Goal: Task Accomplishment & Management: Manage account settings

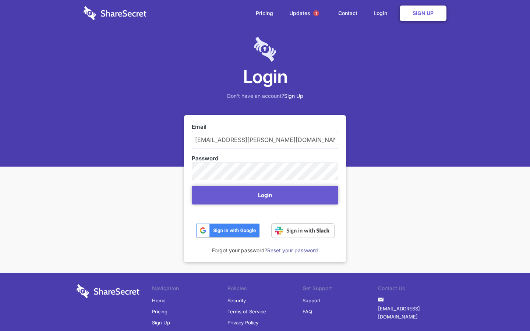
scroll to position [30, 0]
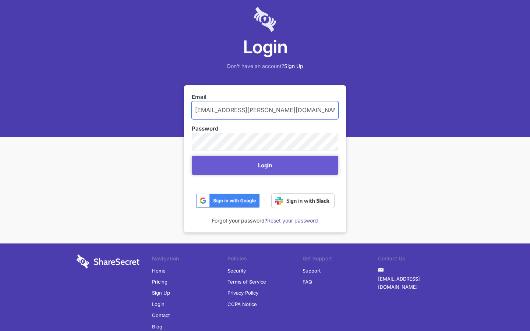
click at [265, 110] on input "luismiguel.blanco@mteen.net" at bounding box center [265, 110] width 147 height 18
type input ".net"
type input "luismiguel.blanco@mteen.net"
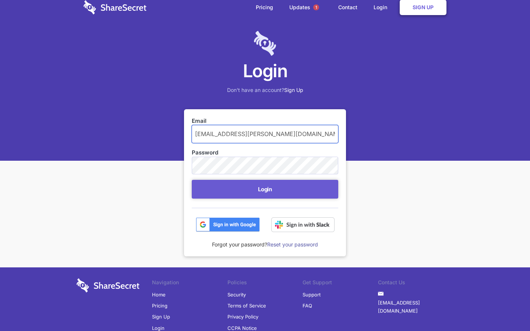
click at [192, 180] on button "Login" at bounding box center [265, 189] width 147 height 19
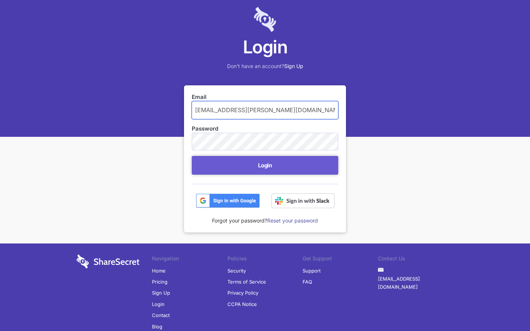
click at [265, 110] on input "[EMAIL_ADDRESS][PERSON_NAME][DOMAIN_NAME]" at bounding box center [265, 110] width 147 height 18
type input ".net"
type input "brandonfarmer75@outlook.com"
click at [192, 156] on button "Login" at bounding box center [265, 165] width 147 height 19
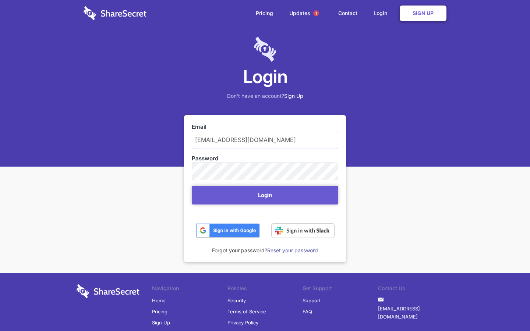
scroll to position [30, 0]
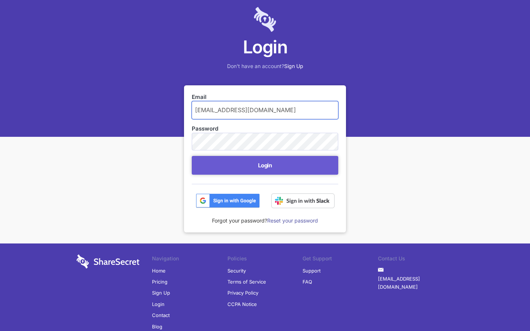
click at [265, 110] on input "brandonfarmer75@outlook.com" at bounding box center [265, 110] width 147 height 18
type input "k.com"
type input "luismiguel.blanco@mteen.net"
click at [192, 156] on button "Login" at bounding box center [265, 165] width 147 height 19
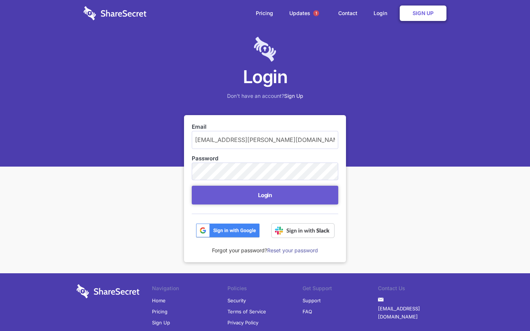
scroll to position [30, 0]
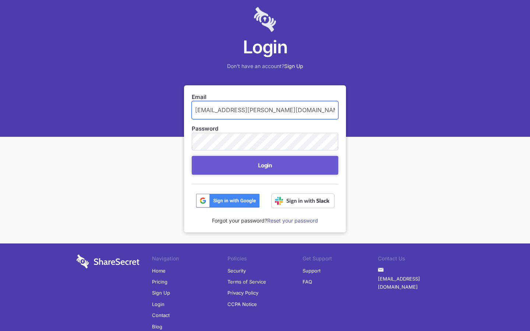
click at [265, 110] on input "luismiguel.blanco@mteen.net" at bounding box center [265, 110] width 147 height 18
type input ".net"
type input "[EMAIL_ADDRESS][DOMAIN_NAME]"
click at [192, 156] on button "Login" at bounding box center [265, 165] width 147 height 19
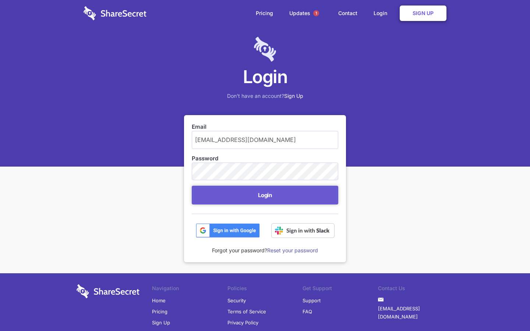
scroll to position [30, 0]
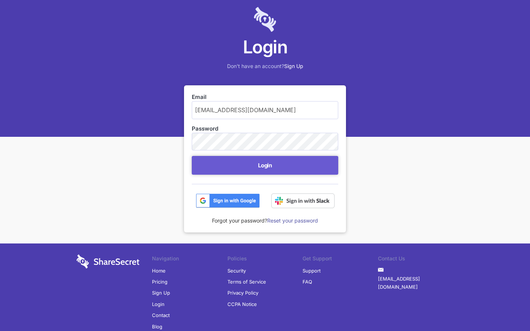
click at [265, 165] on button "Login" at bounding box center [265, 165] width 147 height 19
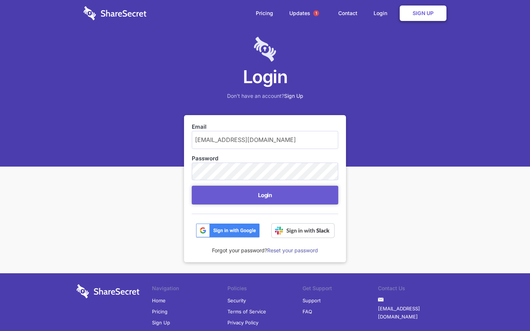
scroll to position [30, 0]
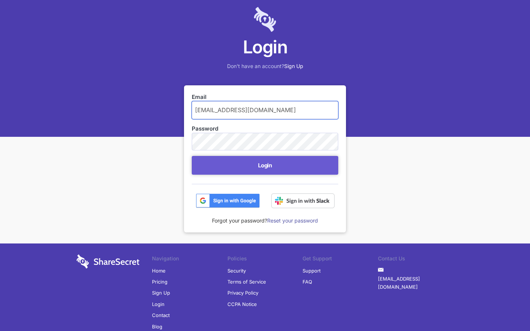
click at [265, 110] on input "[EMAIL_ADDRESS][DOMAIN_NAME]" at bounding box center [265, 110] width 147 height 18
type input "g"
type input "[EMAIL_ADDRESS][DOMAIN_NAME]"
